Goal: Communication & Community: Answer question/provide support

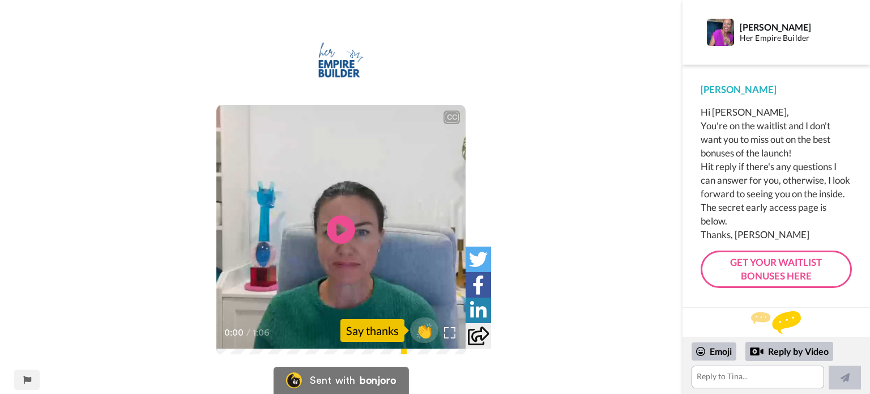
scroll to position [5, 0]
click at [342, 228] on icon "Play/Pause" at bounding box center [341, 230] width 30 height 54
click at [715, 380] on textarea at bounding box center [758, 376] width 133 height 23
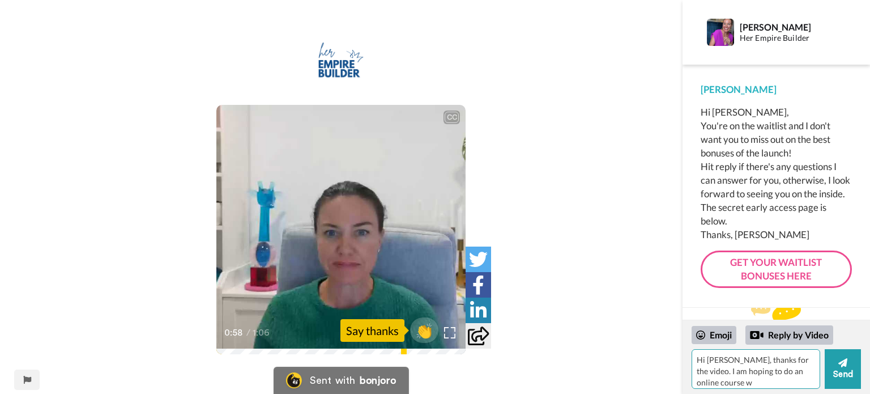
click at [698, 373] on textarea "Hi [PERSON_NAME], thanks for the video. I am hoping to do an online course w" at bounding box center [756, 369] width 129 height 40
click at [807, 379] on textarea "Hi [PERSON_NAME], thanks for the video. I am a Profit first Professional and ho…" at bounding box center [756, 369] width 129 height 40
click at [726, 380] on textarea "Hi [PERSON_NAME], thanks for the video. I am a Profit first Professional and ho…" at bounding box center [756, 369] width 129 height 40
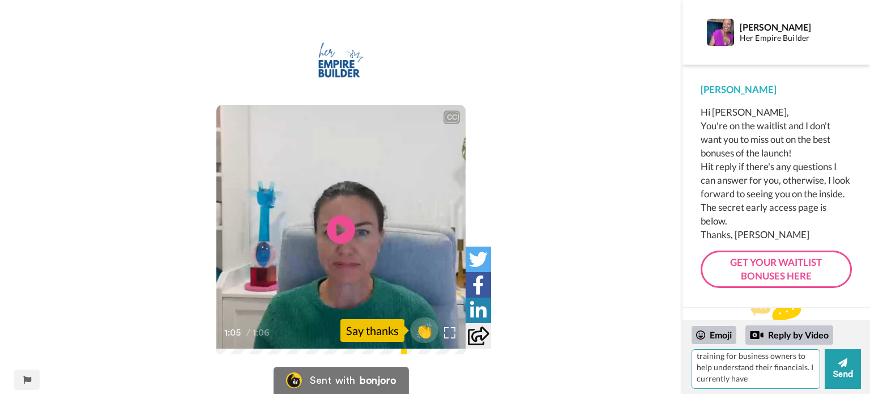
scroll to position [49, 0]
click at [752, 380] on textarea "Hi [PERSON_NAME], thanks for the video. I am a Profit first Professional and ho…" at bounding box center [756, 369] width 129 height 40
click at [777, 368] on textarea "Hi [PERSON_NAME], thanks for the video. I am a Profit first Professional and ho…" at bounding box center [754, 369] width 124 height 40
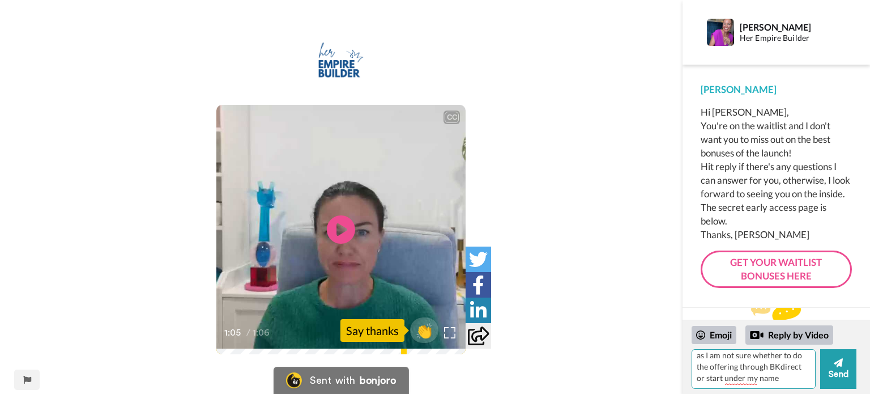
drag, startPoint x: 717, startPoint y: 380, endPoint x: 696, endPoint y: 379, distance: 21.0
click at [696, 379] on textarea "Hi [PERSON_NAME], thanks for the video. I am a Profit first Professional and ho…" at bounding box center [754, 369] width 124 height 40
click at [791, 367] on textarea "Hi [PERSON_NAME], thanks for the video. I am a Profit first Professional and ho…" at bounding box center [754, 369] width 124 height 40
click at [698, 378] on textarea "Hi [PERSON_NAME], thanks for the video. I am a Profit first Professional and ho…" at bounding box center [754, 369] width 124 height 40
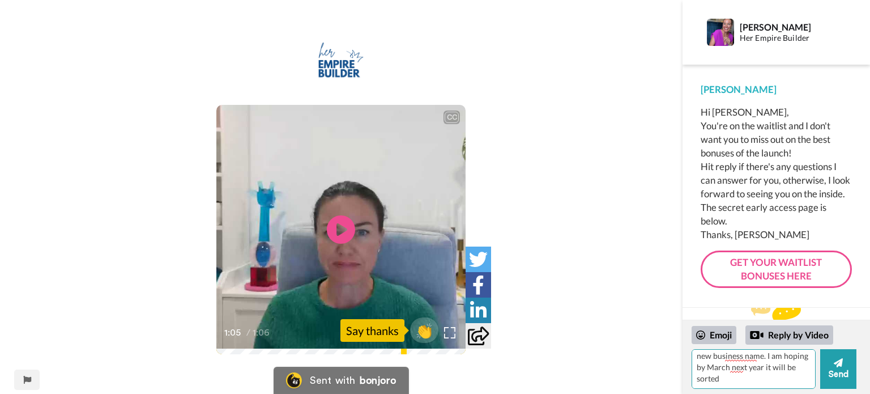
click at [752, 382] on textarea "Hi [PERSON_NAME], thanks for the video. I am a Profit first Professional and ho…" at bounding box center [754, 369] width 124 height 40
click at [768, 367] on textarea "Hi [PERSON_NAME], thanks for the video. I am a Profit first Professional and ho…" at bounding box center [754, 369] width 124 height 40
click at [764, 384] on textarea "Hi [PERSON_NAME], thanks for the video. I am a Profit first Professional and ho…" at bounding box center [754, 369] width 124 height 40
click at [786, 382] on textarea "Hi [PERSON_NAME], thanks for the video. I am a Profit first Professional and ho…" at bounding box center [754, 369] width 124 height 40
drag, startPoint x: 748, startPoint y: 368, endPoint x: 769, endPoint y: 380, distance: 24.6
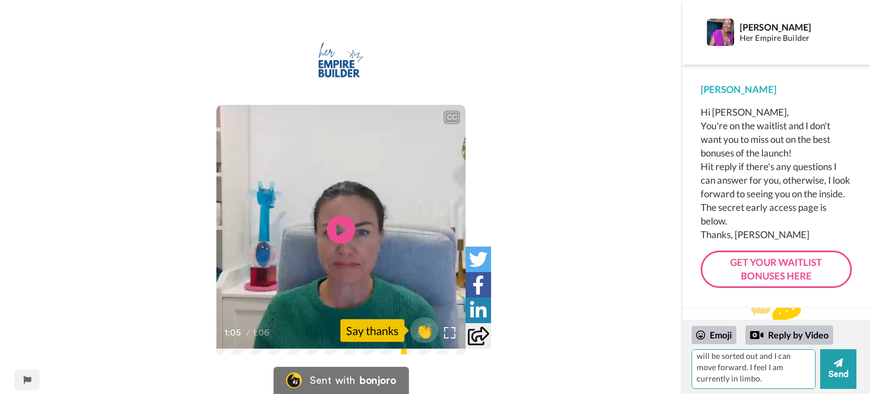
click at [769, 380] on textarea "Hi [PERSON_NAME], thanks for the video. I am a Profit first Professional and ho…" at bounding box center [754, 369] width 124 height 40
type textarea "Hi [PERSON_NAME], thanks for the video. I am a Profit first Professional and ho…"
click at [835, 371] on button "Send" at bounding box center [838, 369] width 36 height 40
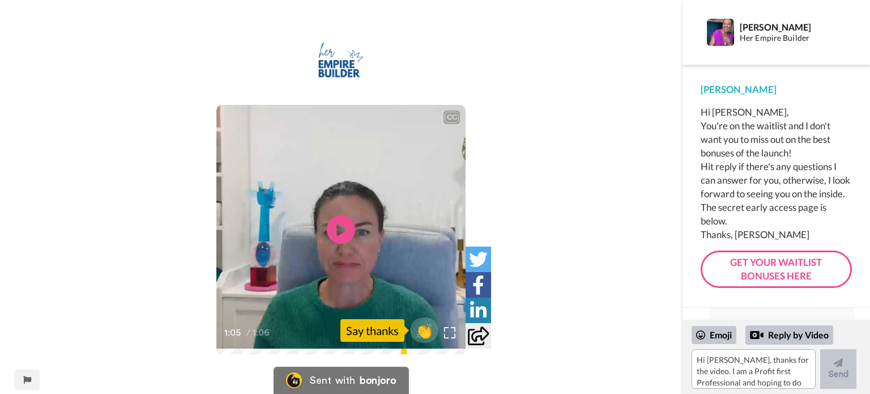
click at [280, 312] on video at bounding box center [340, 229] width 249 height 249
